Goal: Task Accomplishment & Management: Manage account settings

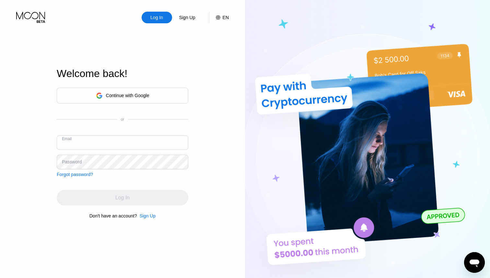
click at [118, 142] on input "text" at bounding box center [123, 142] width 132 height 15
type input "[EMAIL_ADDRESS][DOMAIN_NAME]"
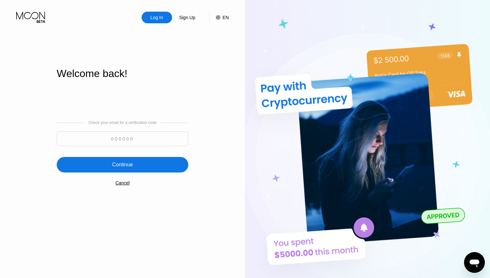
click at [128, 146] on div at bounding box center [123, 141] width 132 height 18
click at [128, 144] on input at bounding box center [123, 139] width 132 height 15
type input "851397"
click at [124, 163] on div "Continue" at bounding box center [122, 165] width 21 height 6
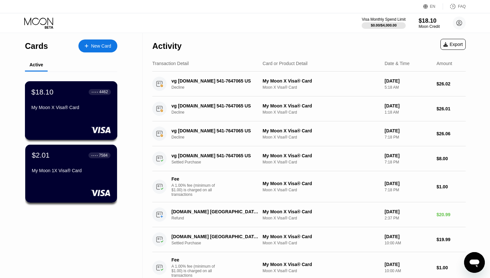
click at [74, 113] on div "My Moon X Visa® Card" at bounding box center [70, 109] width 79 height 8
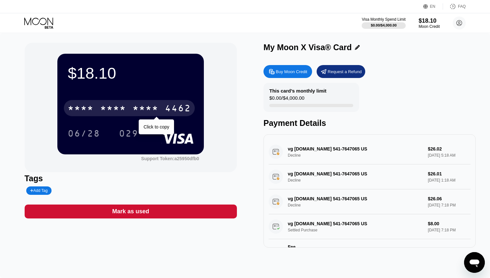
click at [150, 107] on div "* * * *" at bounding box center [146, 109] width 26 height 10
